Goal: Information Seeking & Learning: Understand process/instructions

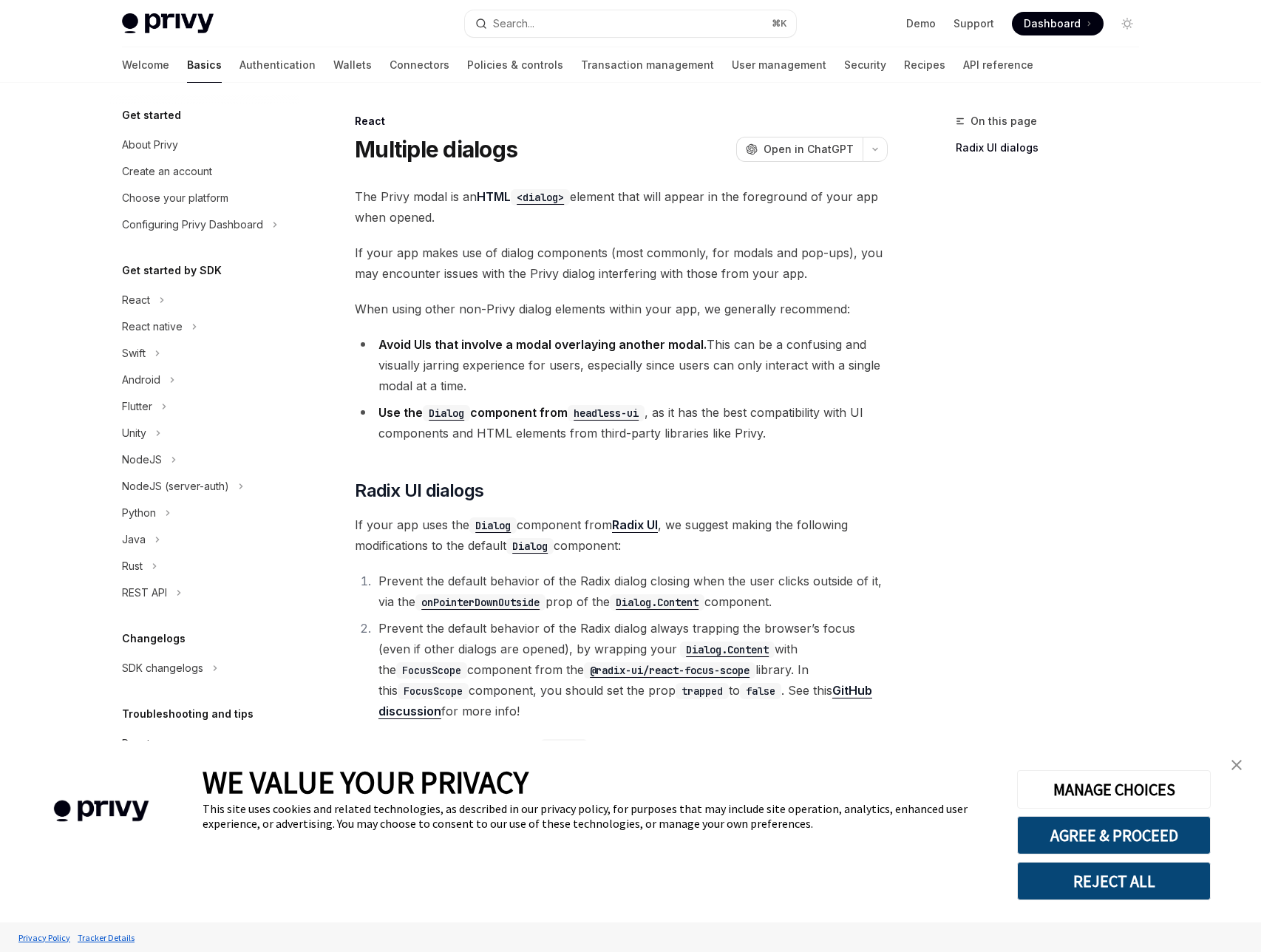
type textarea "*"
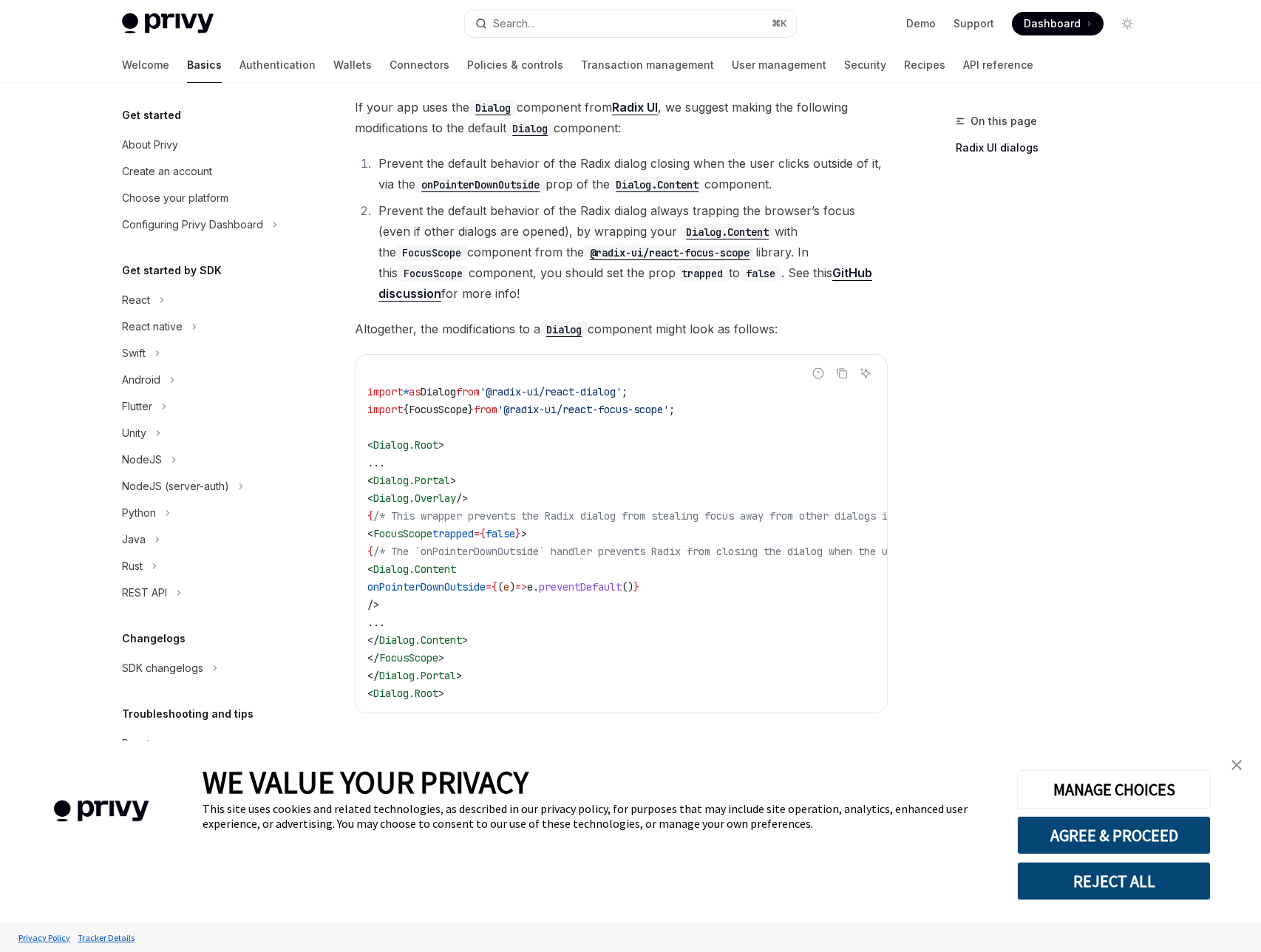
scroll to position [424, 0]
click at [1236, 769] on img "close banner" at bounding box center [1236, 765] width 10 height 10
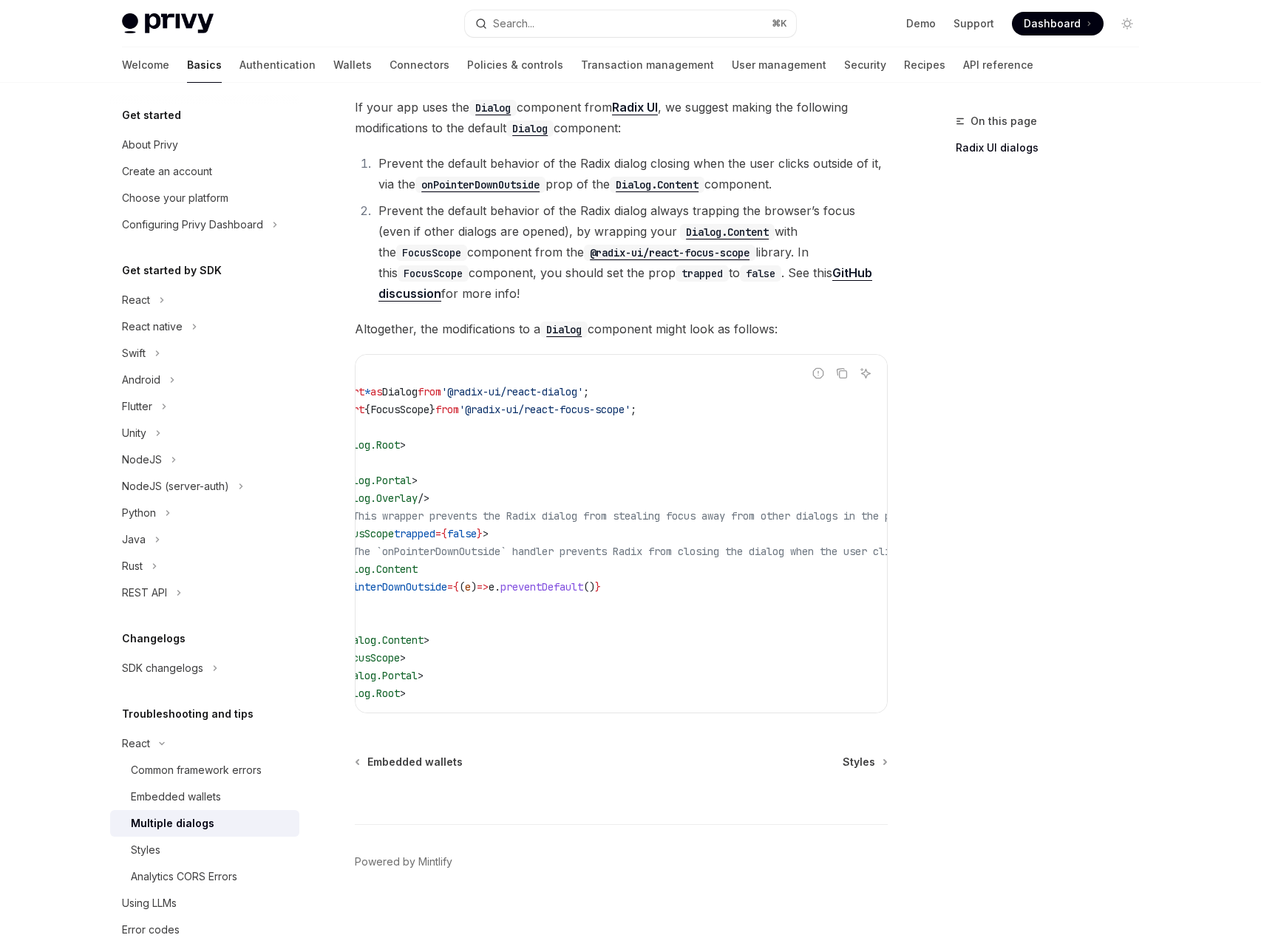
scroll to position [0, 0]
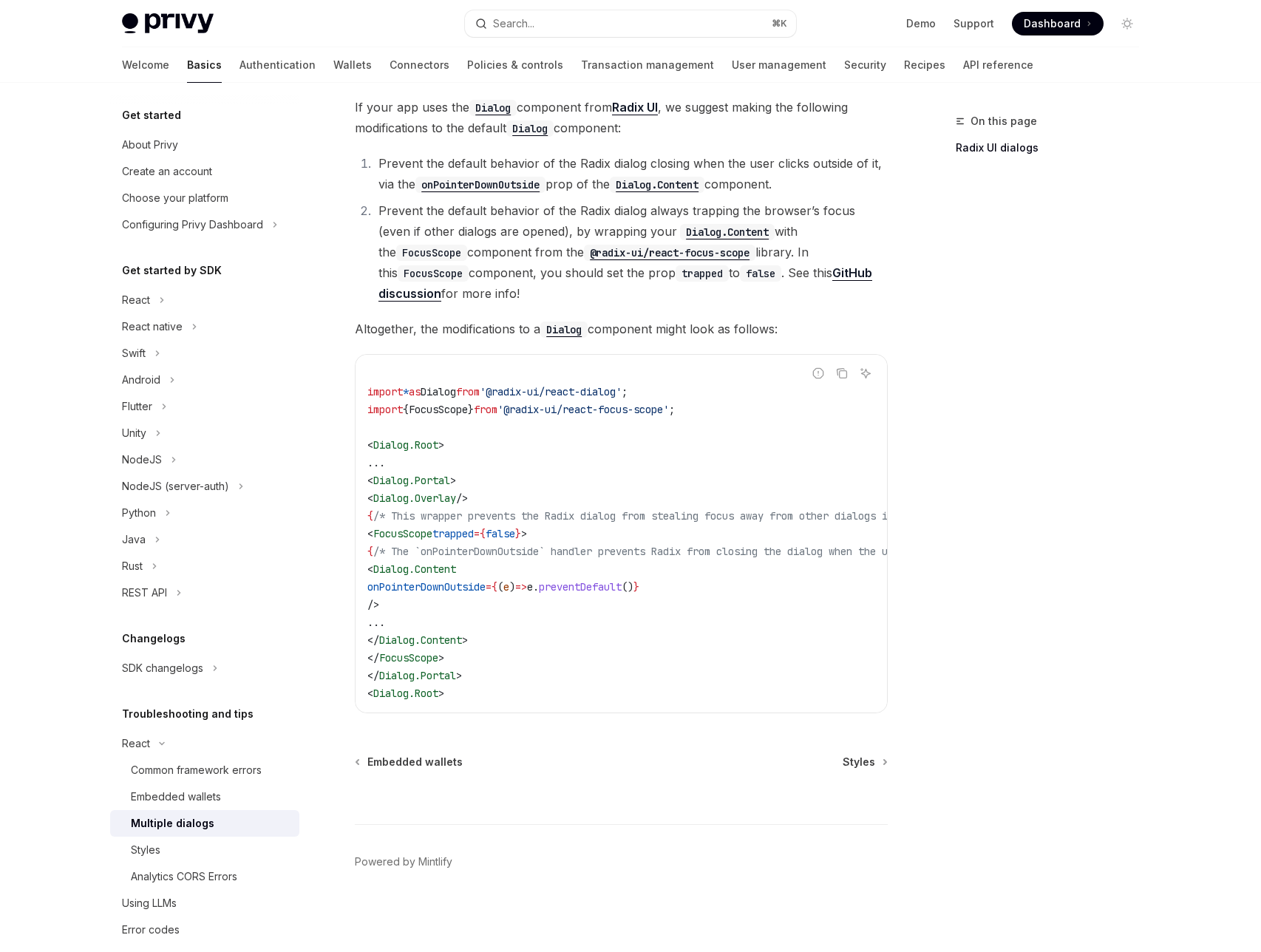
click at [432, 529] on span "FocusScope" at bounding box center [403, 533] width 60 height 14
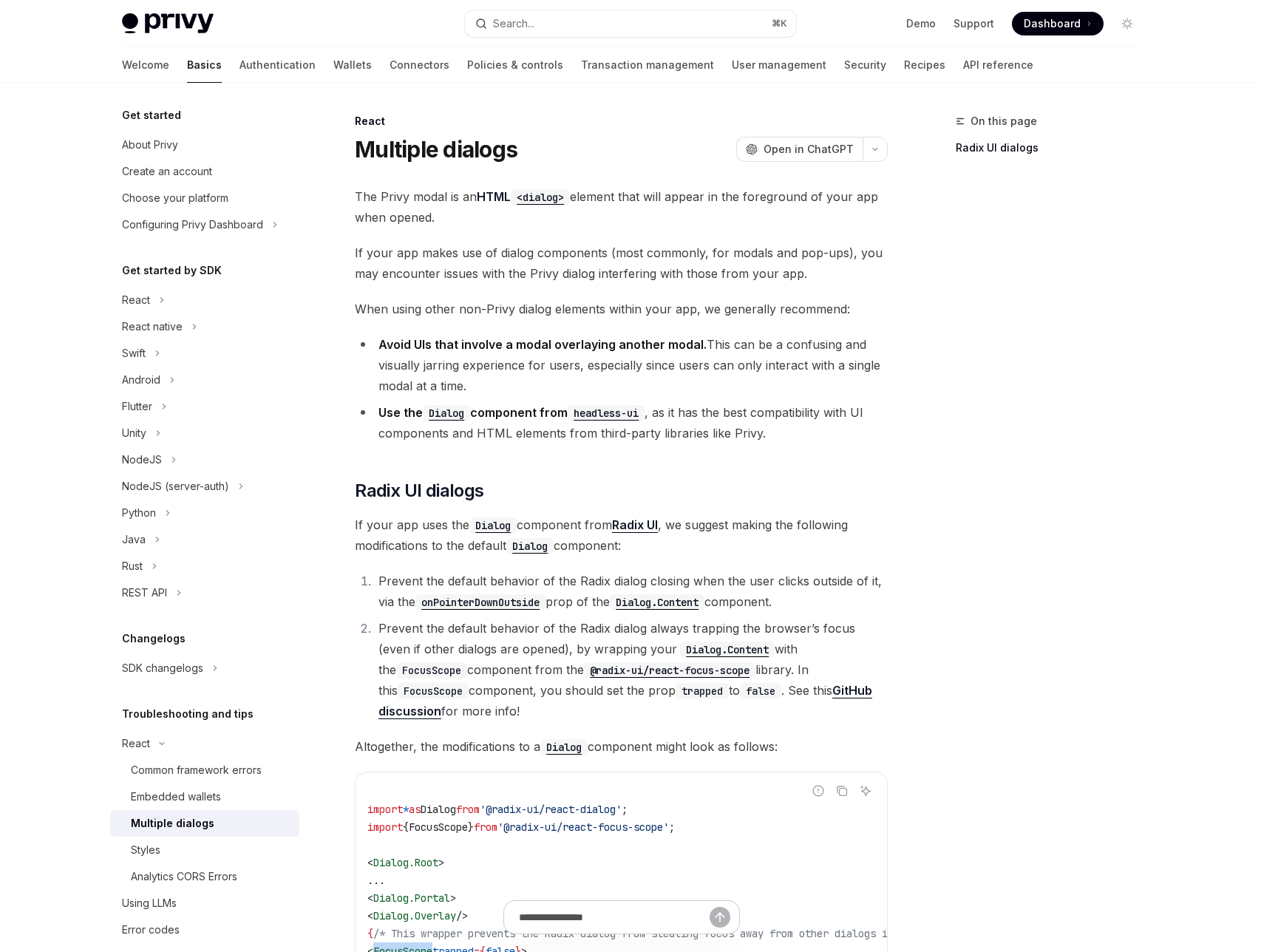
click at [584, 668] on code "@radix-ui/react-focus-scope" at bounding box center [670, 670] width 172 height 16
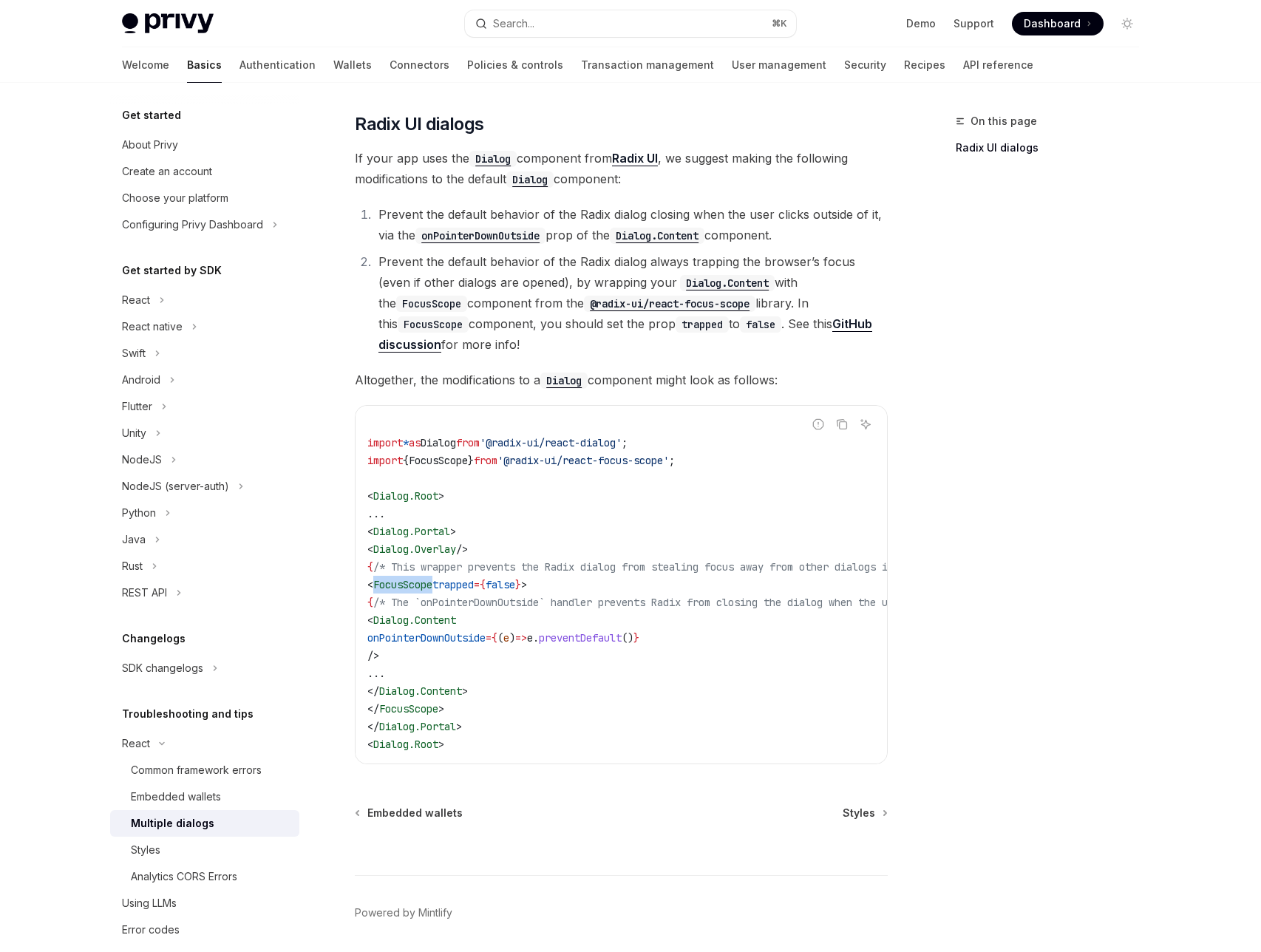
scroll to position [424, 0]
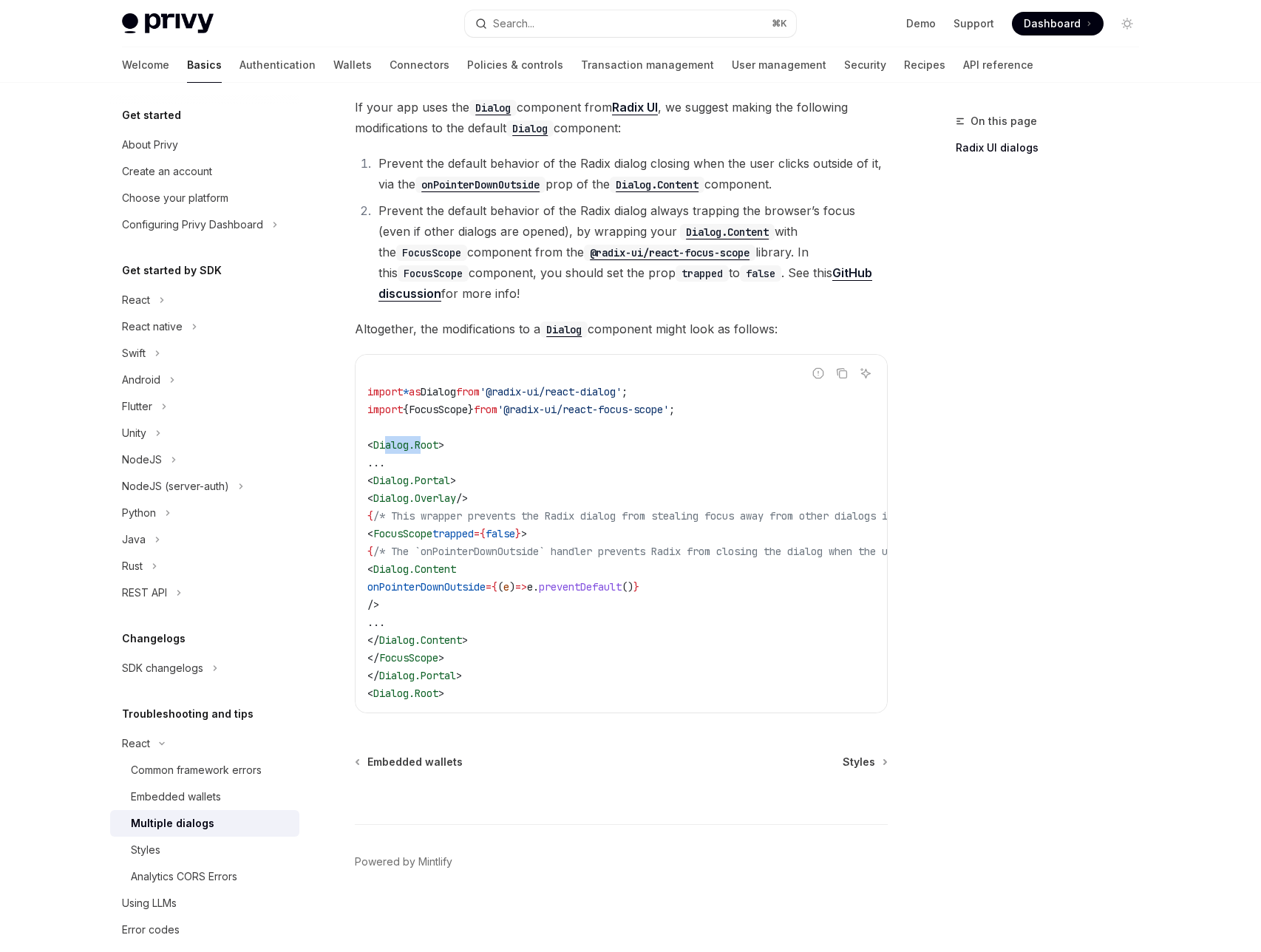
drag, startPoint x: 384, startPoint y: 436, endPoint x: 425, endPoint y: 439, distance: 41.1
click at [425, 439] on span "Dialog.Root" at bounding box center [406, 445] width 65 height 14
click at [438, 440] on span "Dialog.Root" at bounding box center [406, 445] width 65 height 14
drag, startPoint x: 458, startPoint y: 406, endPoint x: 551, endPoint y: 425, distance: 94.9
click at [546, 425] on code "import * as Dialog from '@radix-ui/react-dialog' ; import { FocusScope } from '…" at bounding box center [713, 533] width 692 height 337
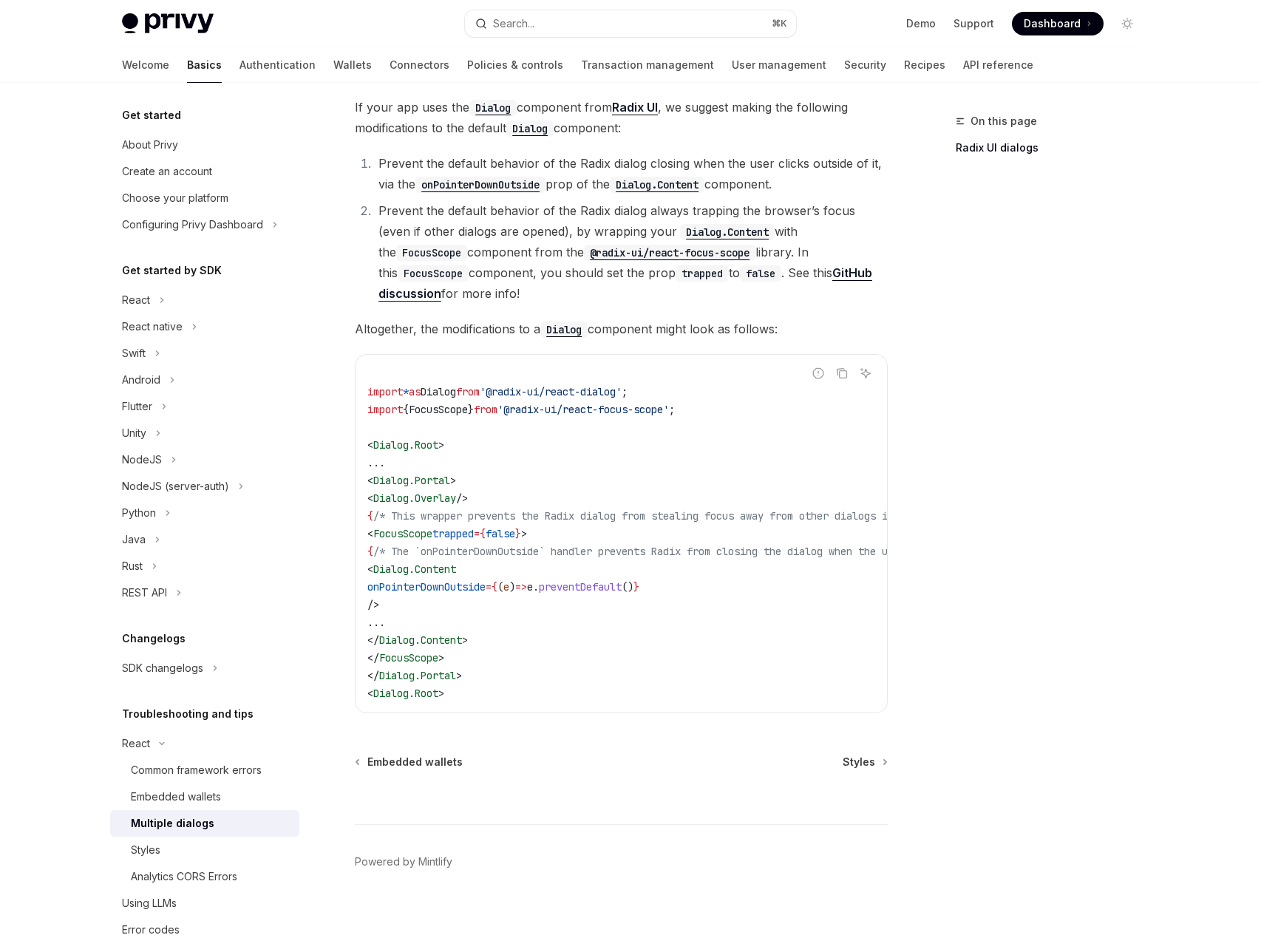
click at [567, 520] on code "import * as Dialog from '@radix-ui/react-dialog' ; import { FocusScope } from '…" at bounding box center [713, 533] width 692 height 337
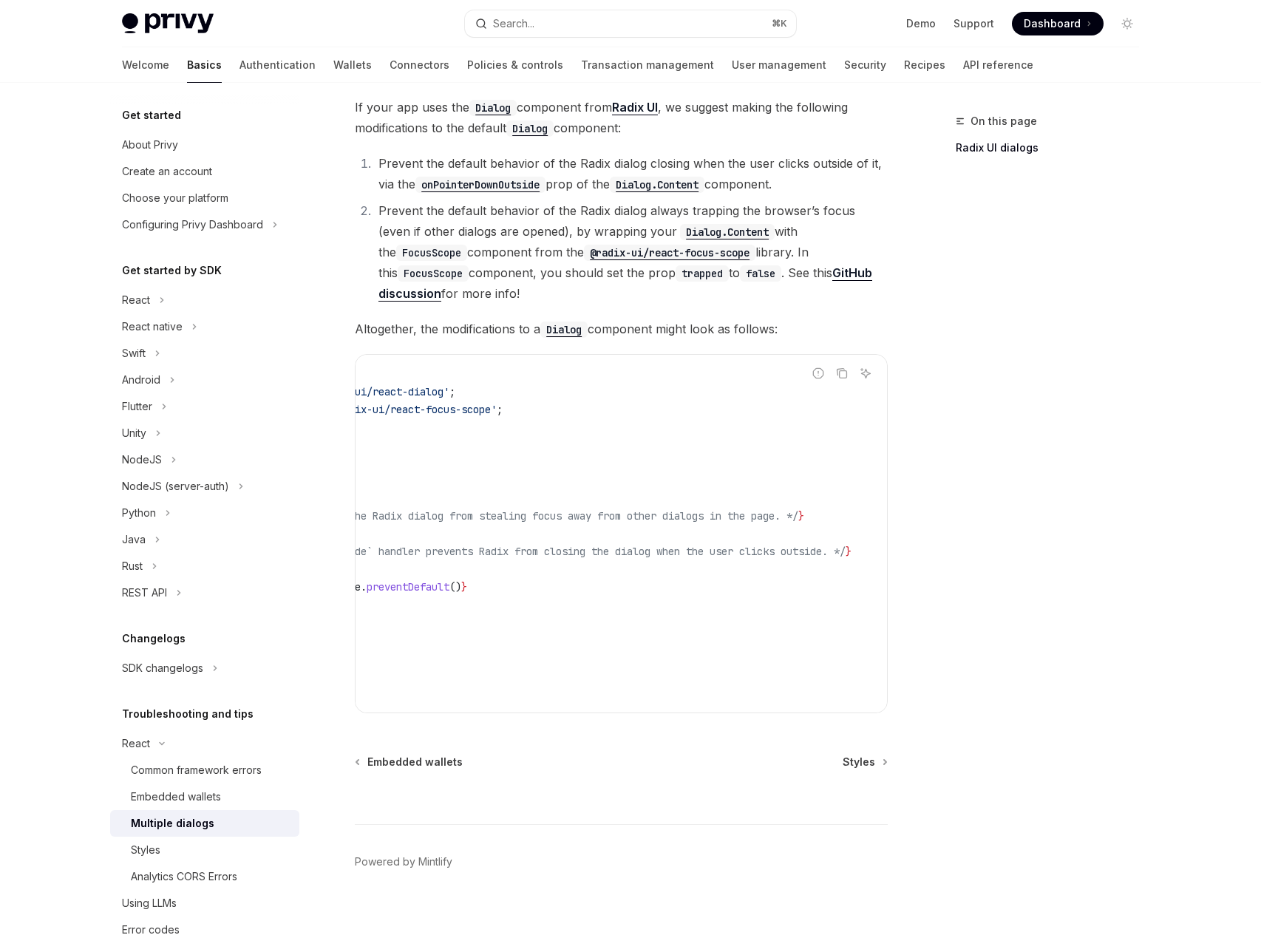
scroll to position [0, 0]
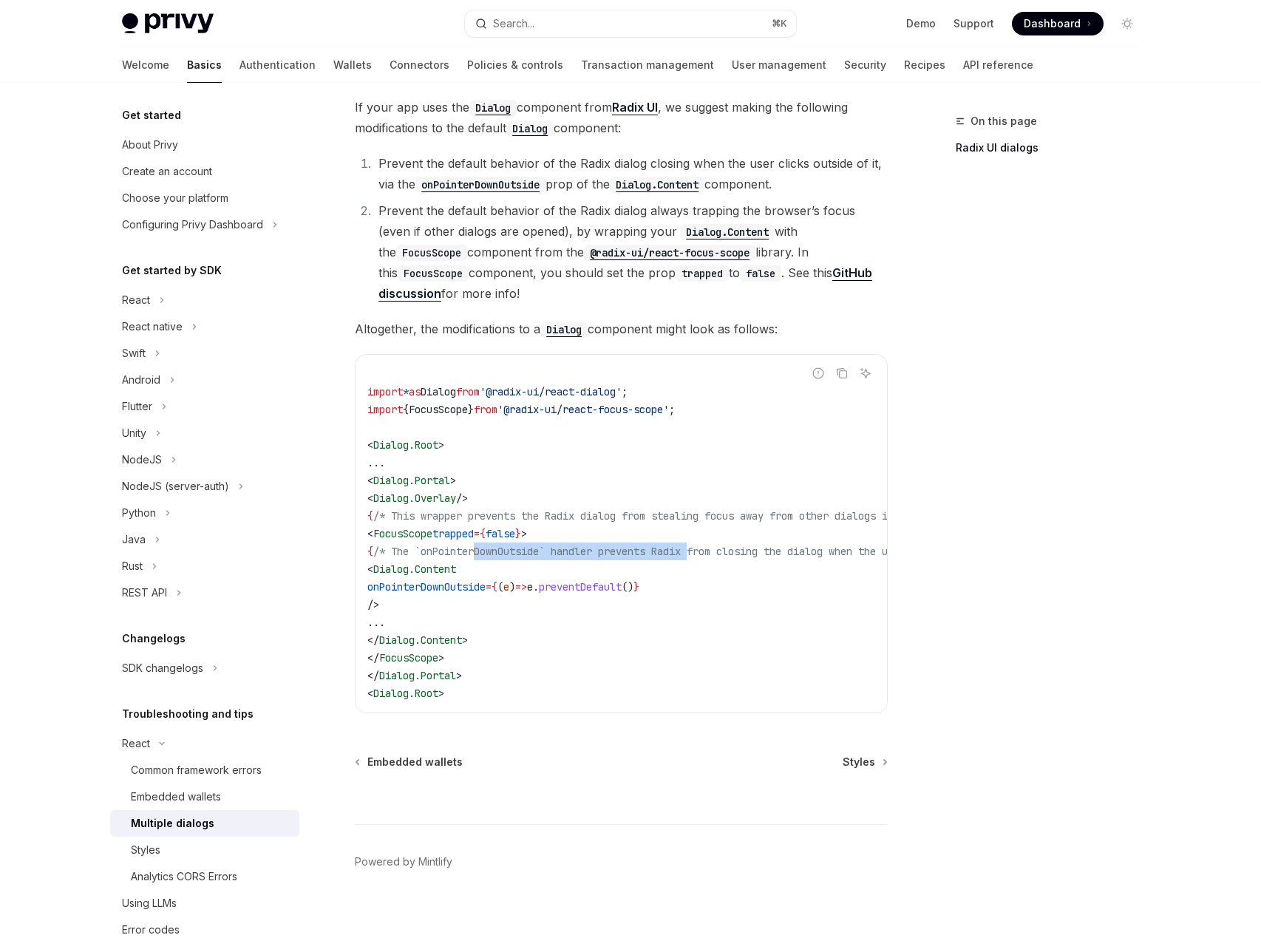
drag, startPoint x: 556, startPoint y: 545, endPoint x: 763, endPoint y: 552, distance: 207.1
click at [752, 552] on code "import * as Dialog from '@radix-ui/react-dialog' ; import { FocusScope } from '…" at bounding box center [713, 533] width 692 height 337
click at [790, 551] on span "/* The `onPointerDownOutside` handler prevents Radix from closing the dialog wh…" at bounding box center [696, 551] width 645 height 14
